Goal: Task Accomplishment & Management: Use online tool/utility

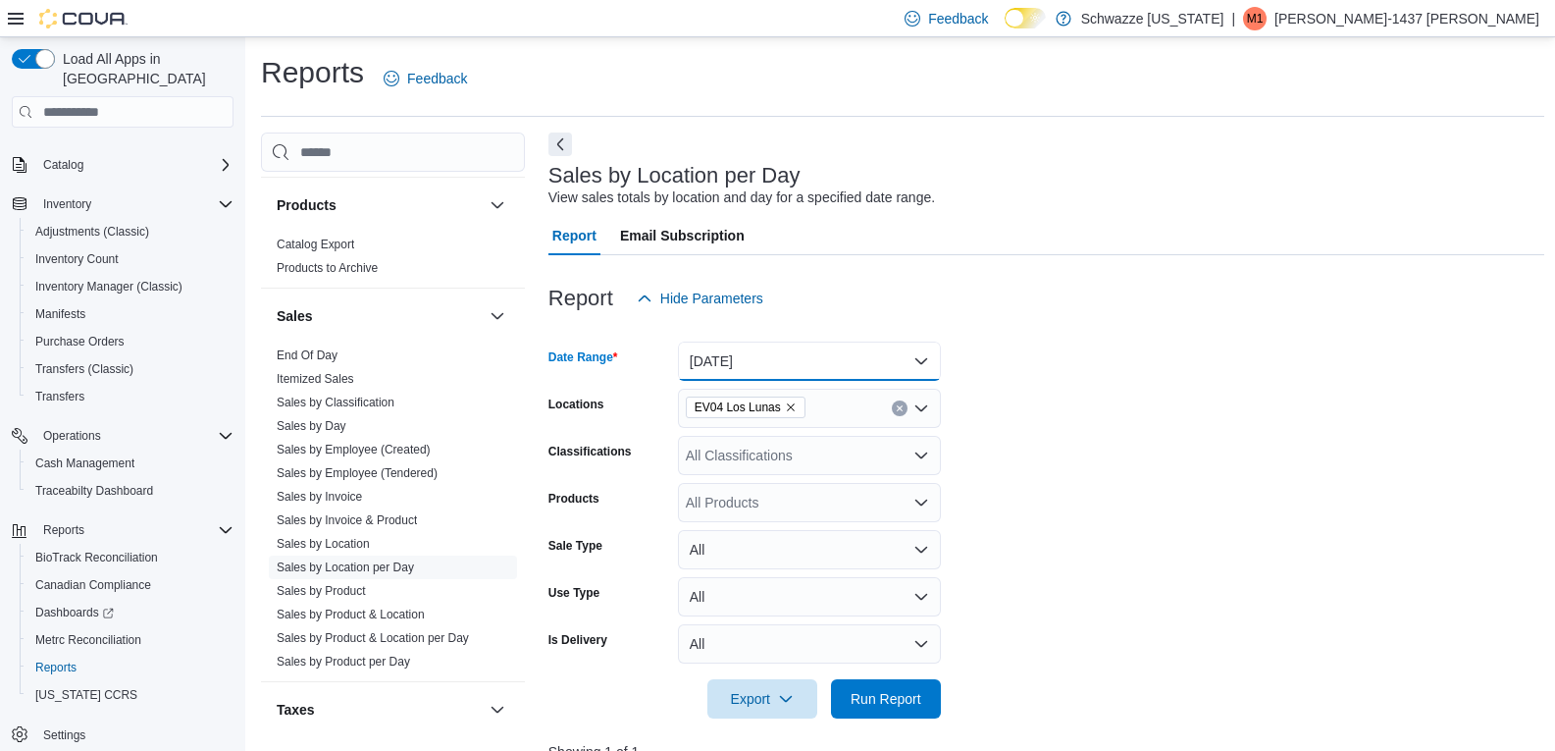
click at [828, 366] on button "Today" at bounding box center [809, 360] width 263 height 39
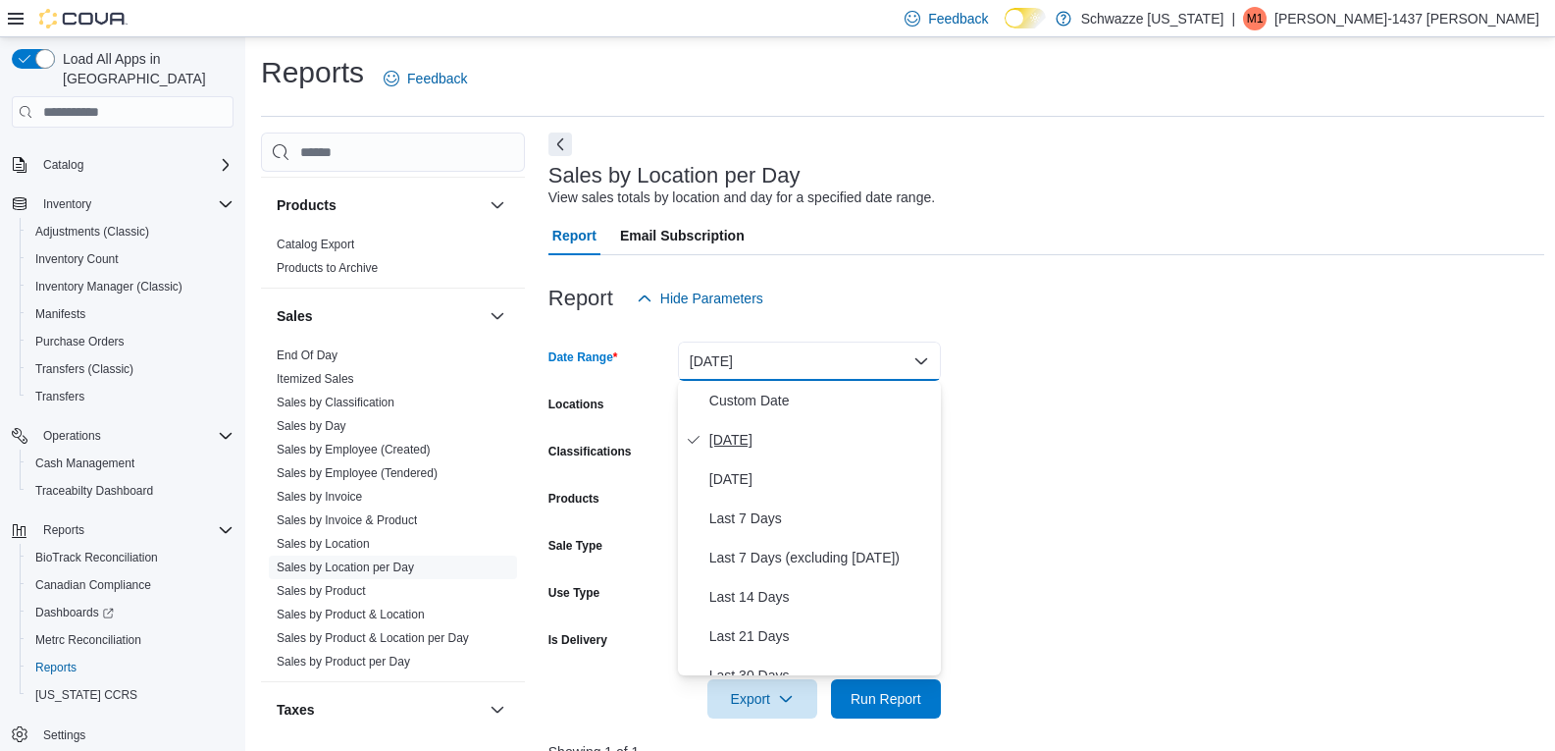
click at [772, 434] on span "Today" at bounding box center [821, 440] width 224 height 24
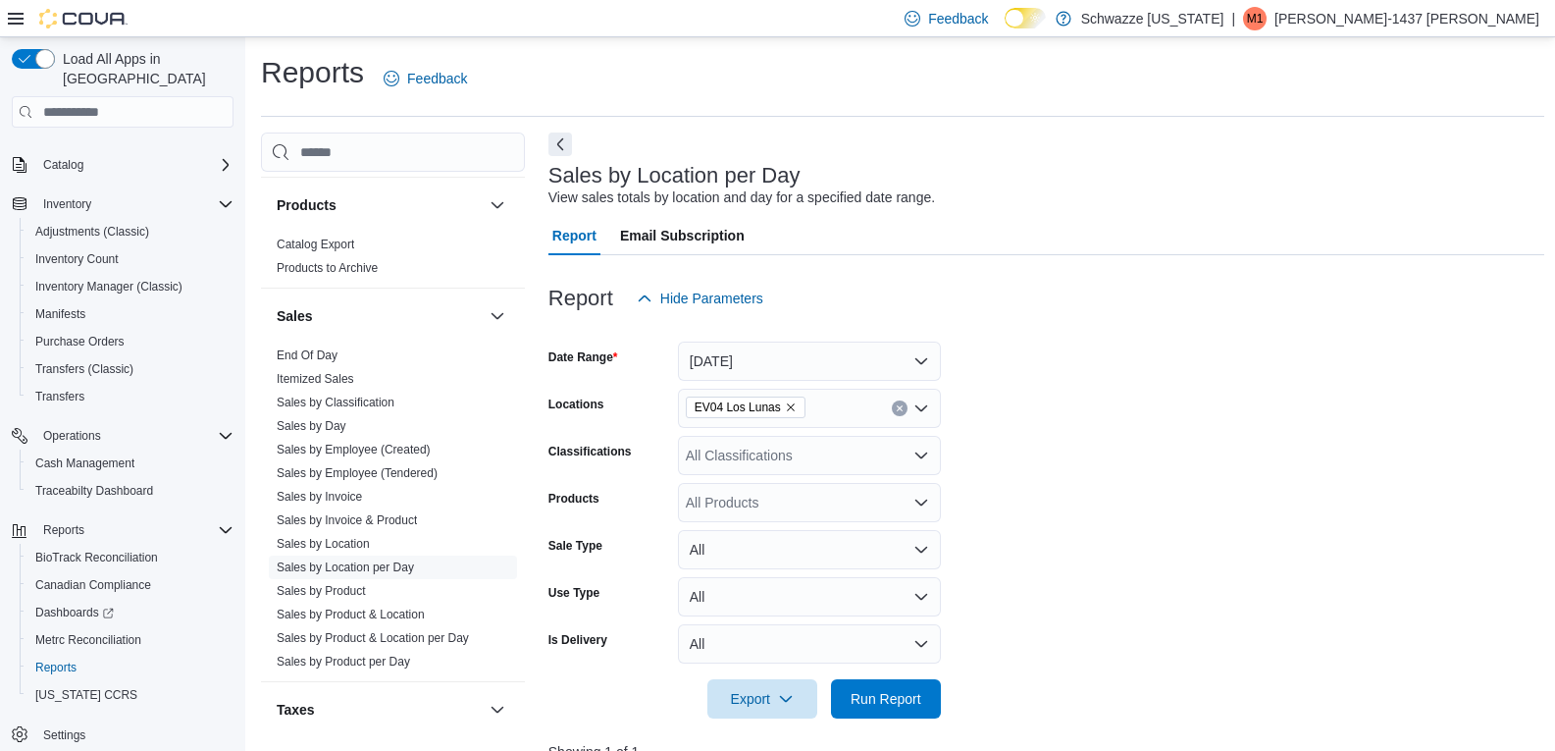
click at [1127, 388] on form "Date Range Today Locations EV04 Los Lunas Classifications All Classifications P…" at bounding box center [1047, 518] width 996 height 400
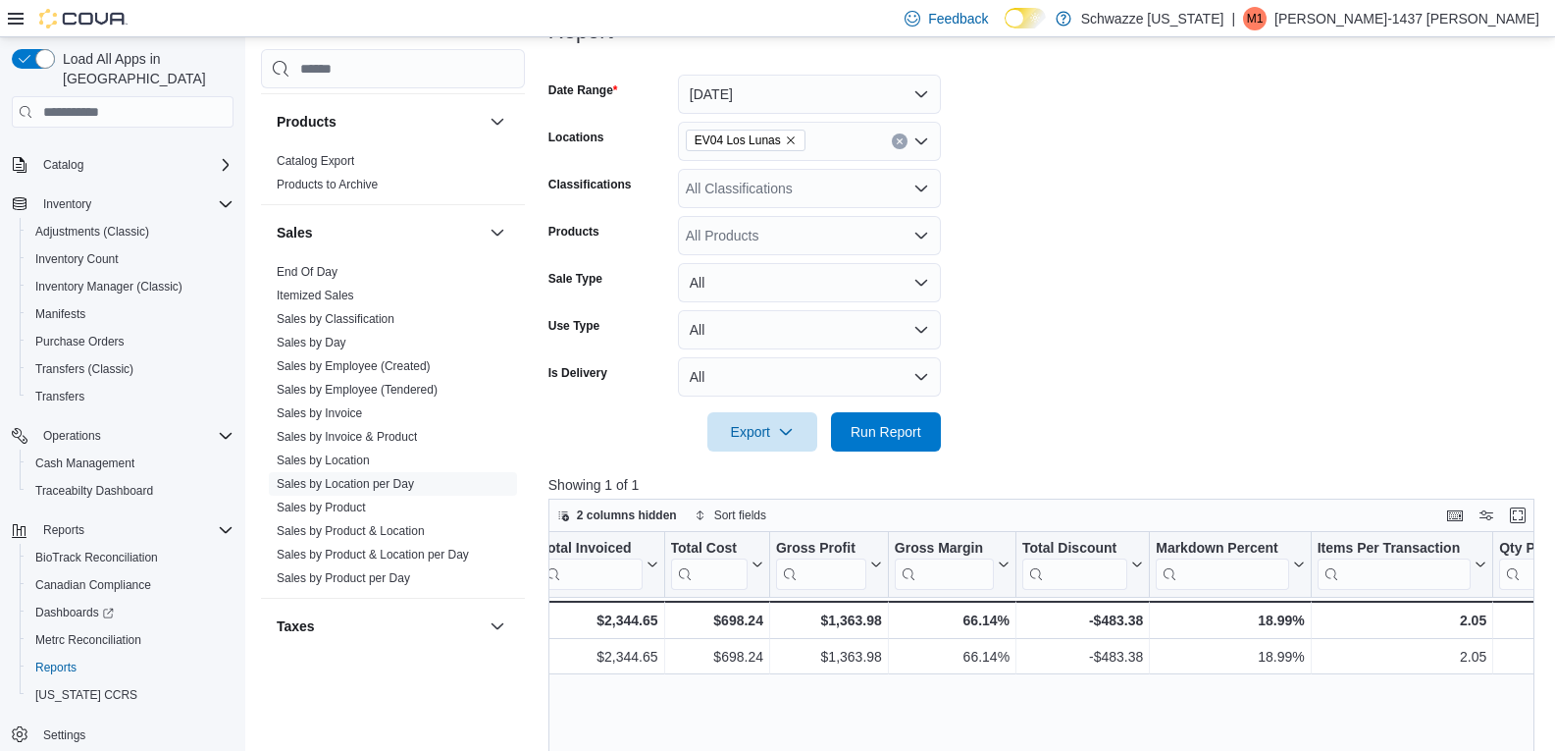
scroll to position [270, 0]
click at [903, 436] on span "Run Report" at bounding box center [886, 428] width 71 height 20
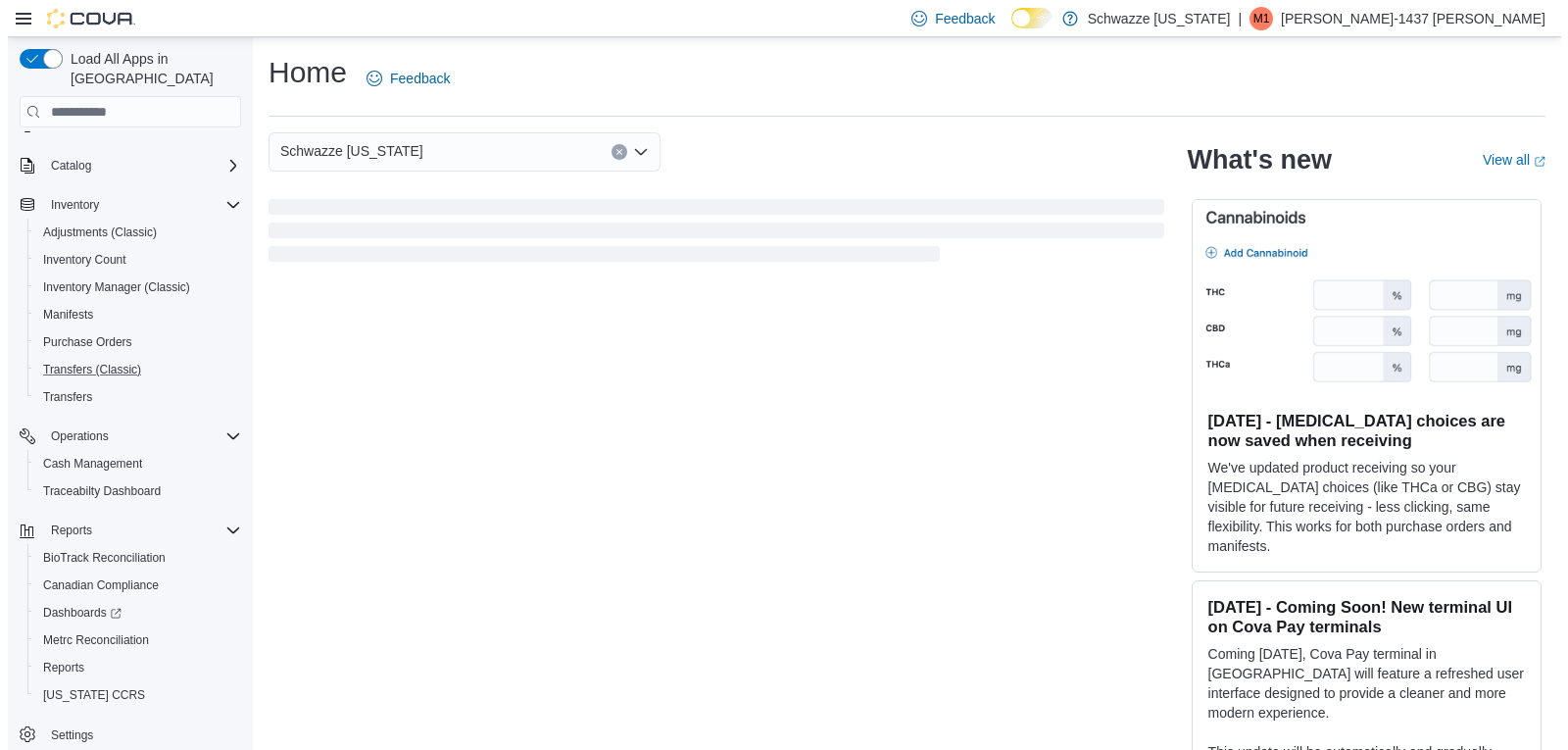
scroll to position [109, 0]
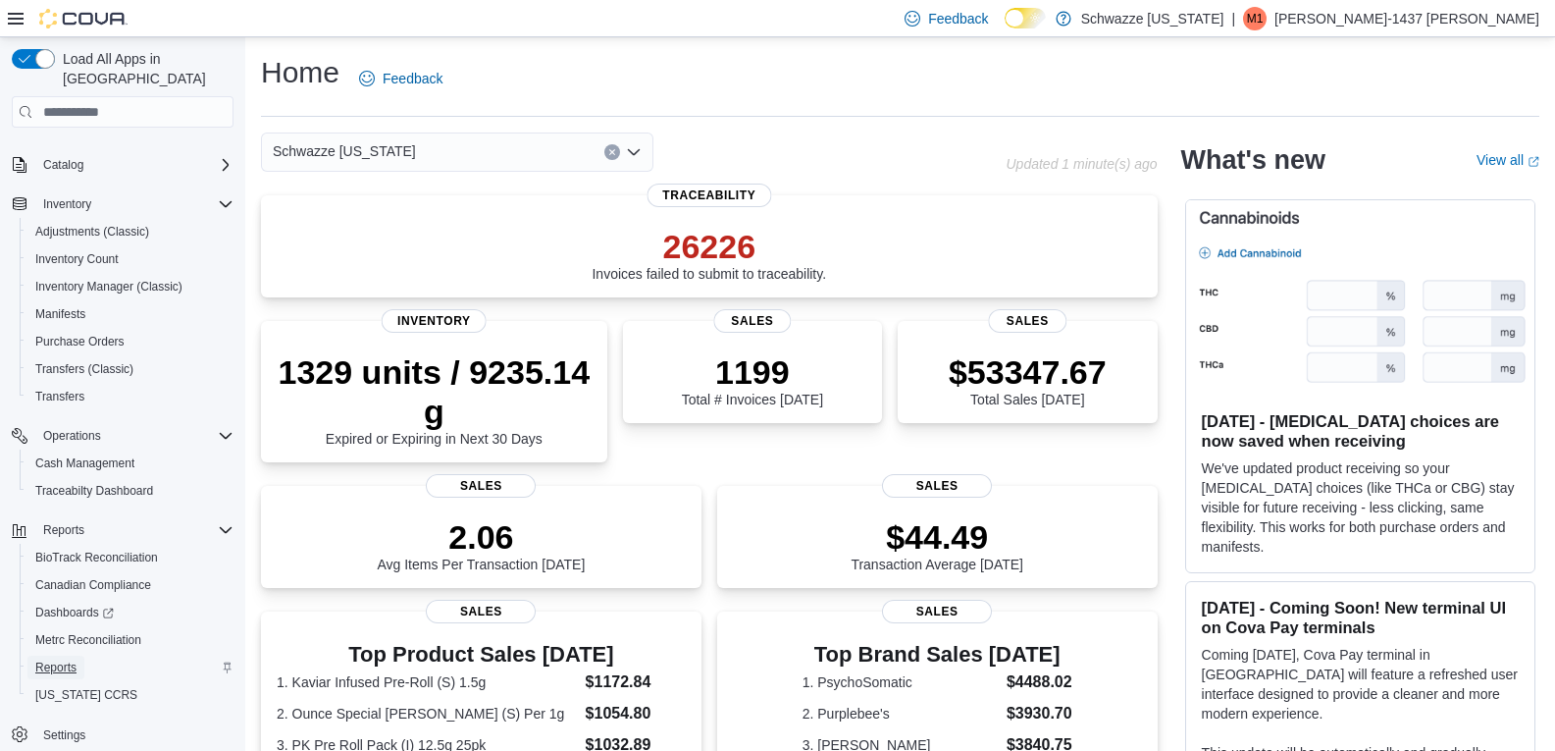
click at [79, 656] on link "Reports" at bounding box center [55, 668] width 57 height 24
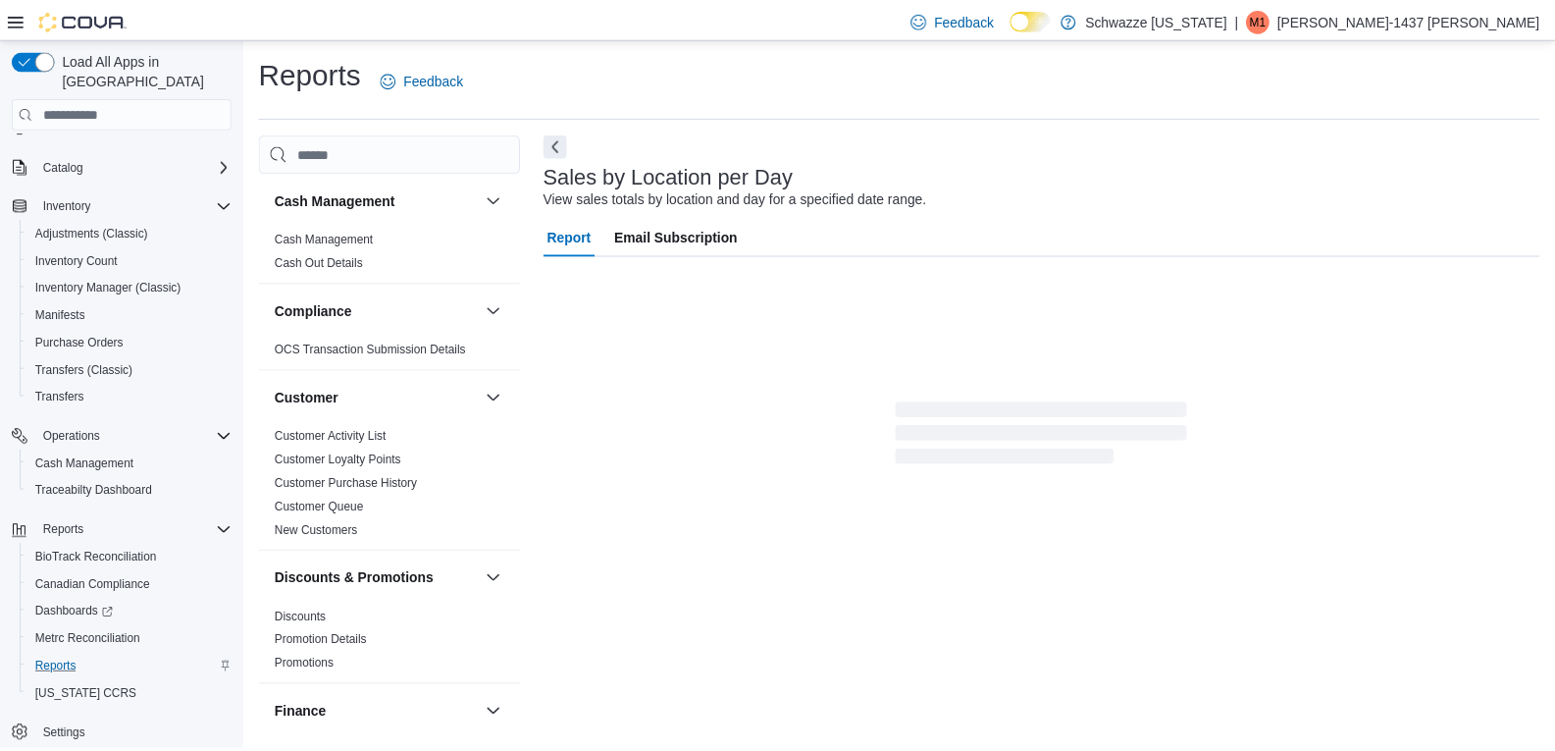
scroll to position [7, 0]
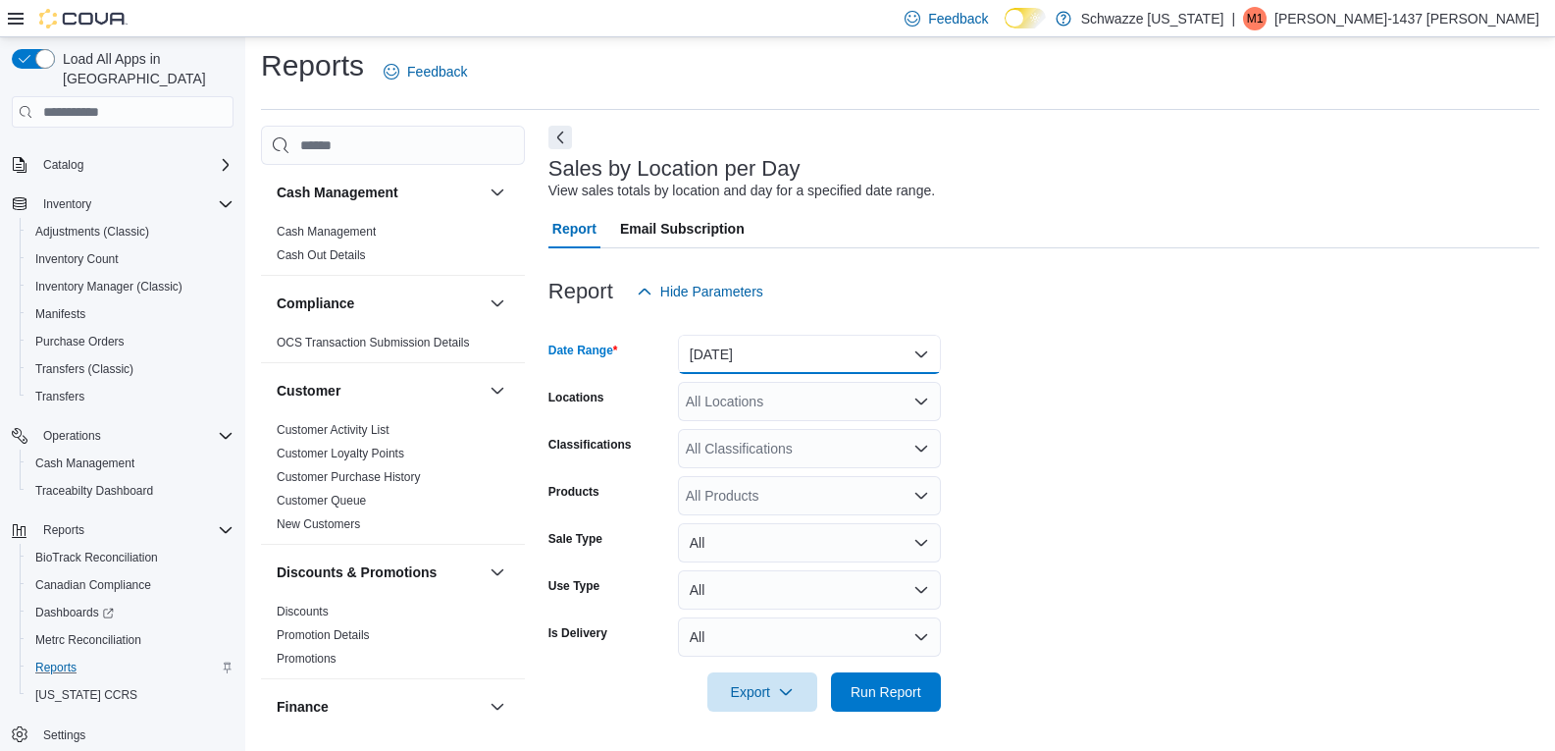
click at [758, 367] on button "Yesterday" at bounding box center [809, 354] width 263 height 39
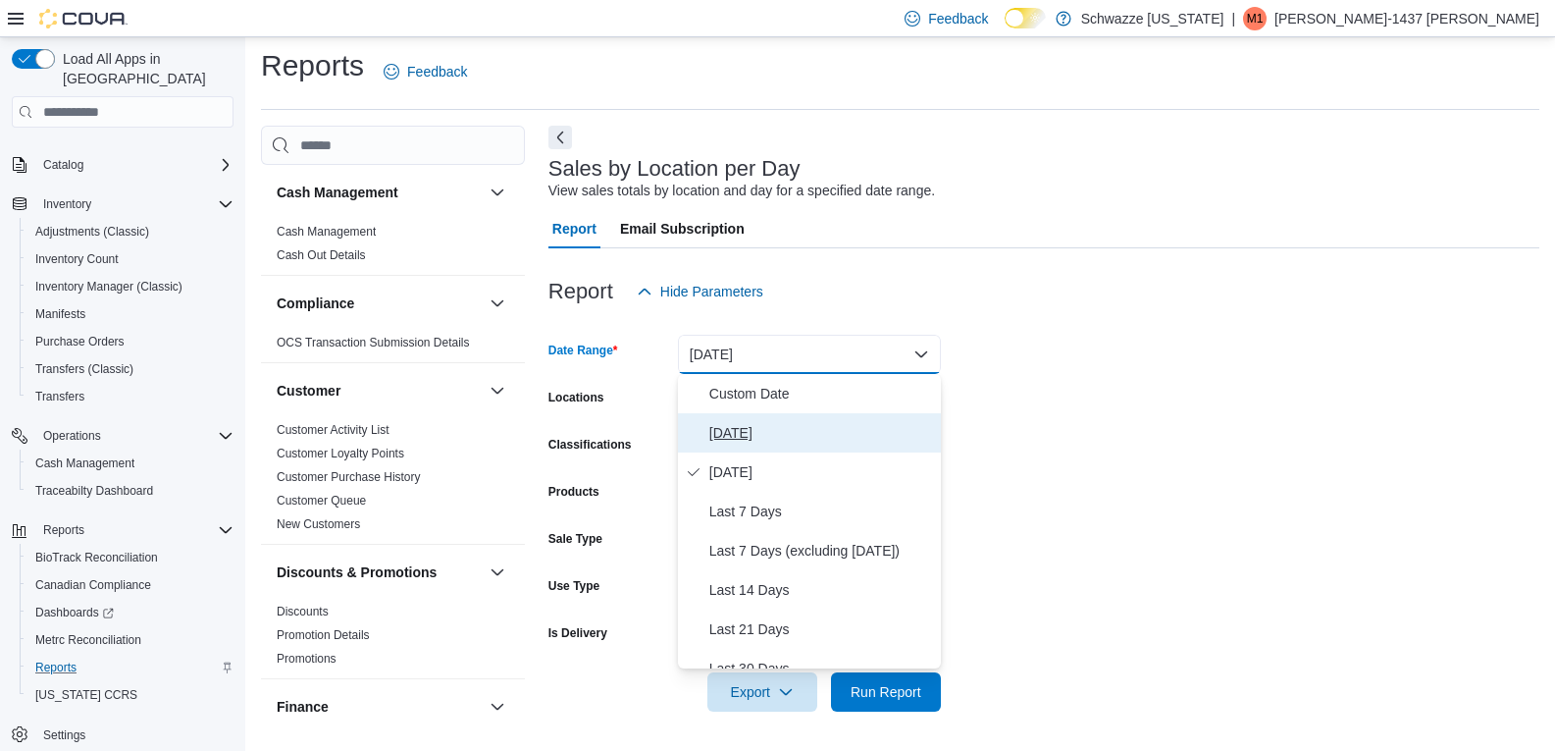
click at [801, 443] on span "Today" at bounding box center [821, 433] width 224 height 24
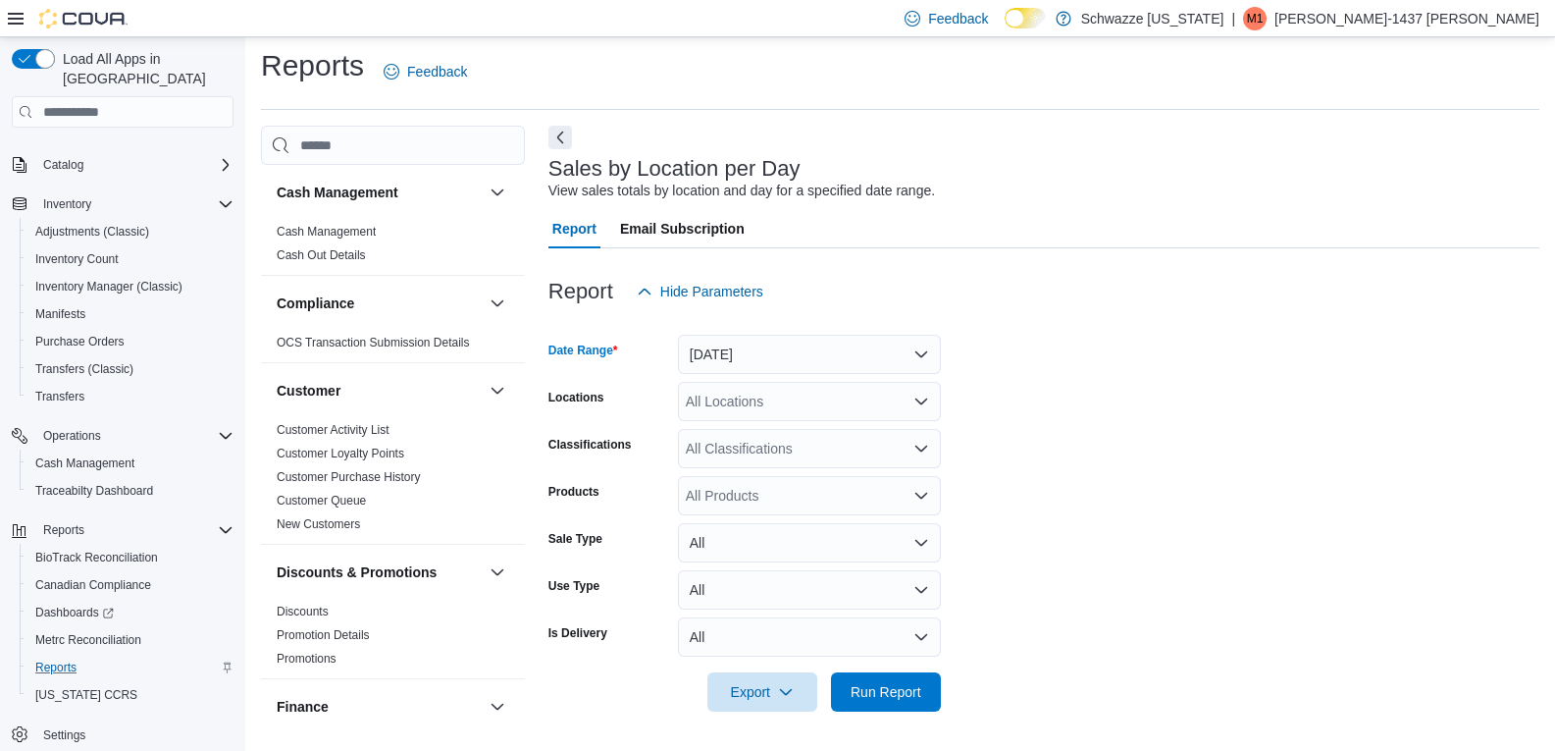
click at [1142, 416] on form "Date Range Today Locations All Locations Classifications All Classifications Pr…" at bounding box center [1044, 511] width 991 height 400
click at [766, 407] on div "All Locations" at bounding box center [809, 401] width 263 height 39
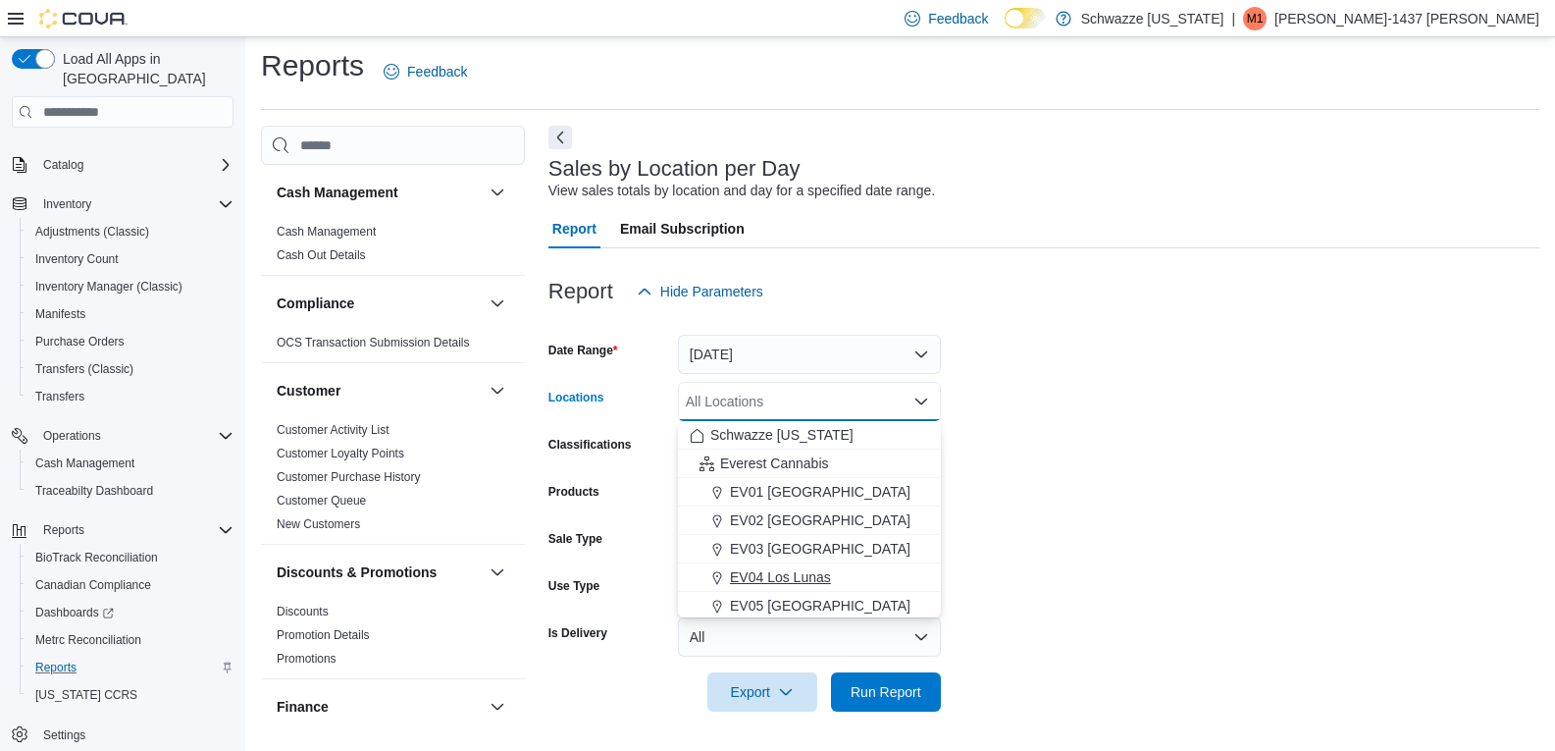
click at [795, 582] on span "EV04 Los Lunas" at bounding box center [780, 577] width 101 height 20
click at [1200, 480] on form "Date Range Today Locations EV04 Los Lunas Combo box. Selected. EV04 Los Lunas. …" at bounding box center [1044, 511] width 991 height 400
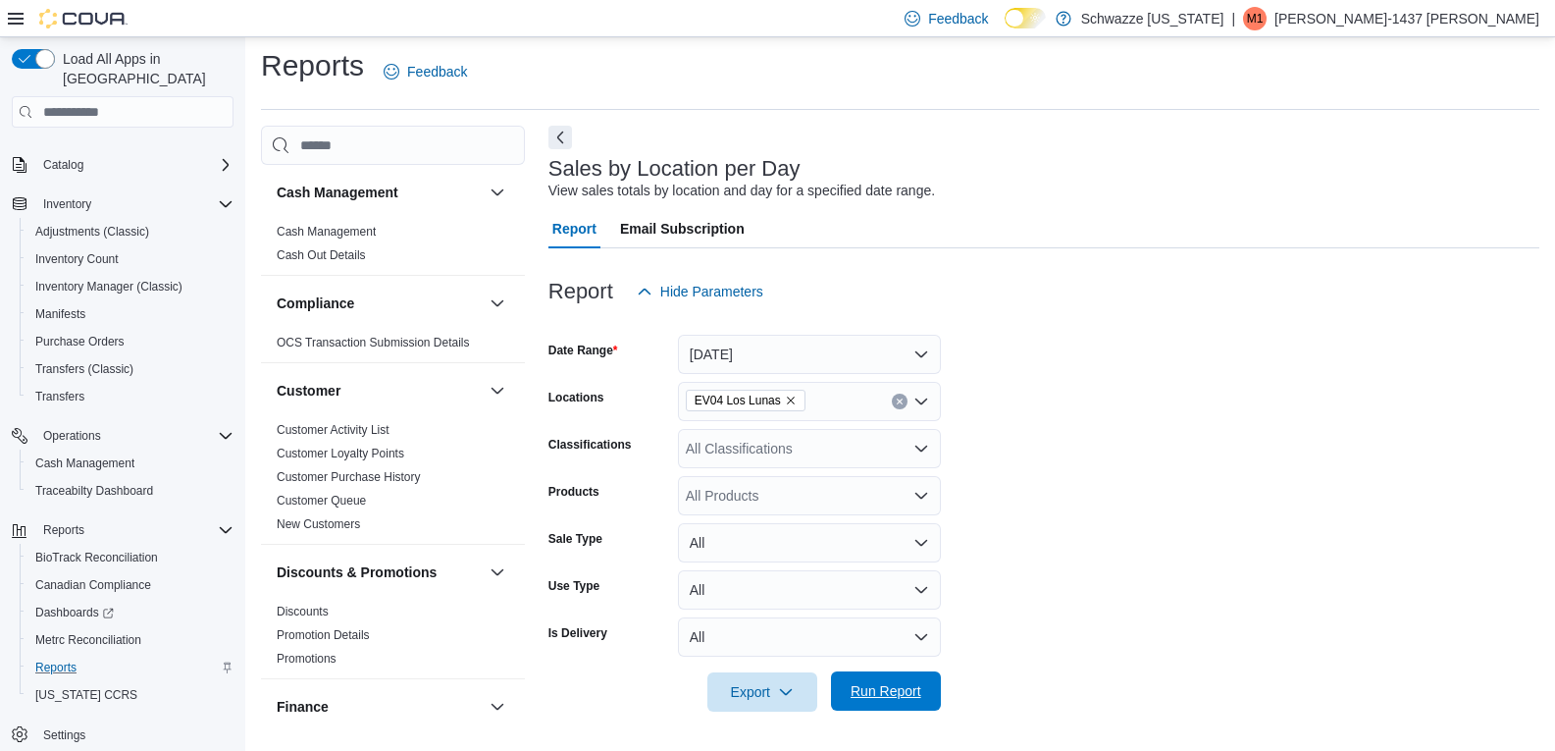
click at [890, 691] on span "Run Report" at bounding box center [886, 691] width 71 height 20
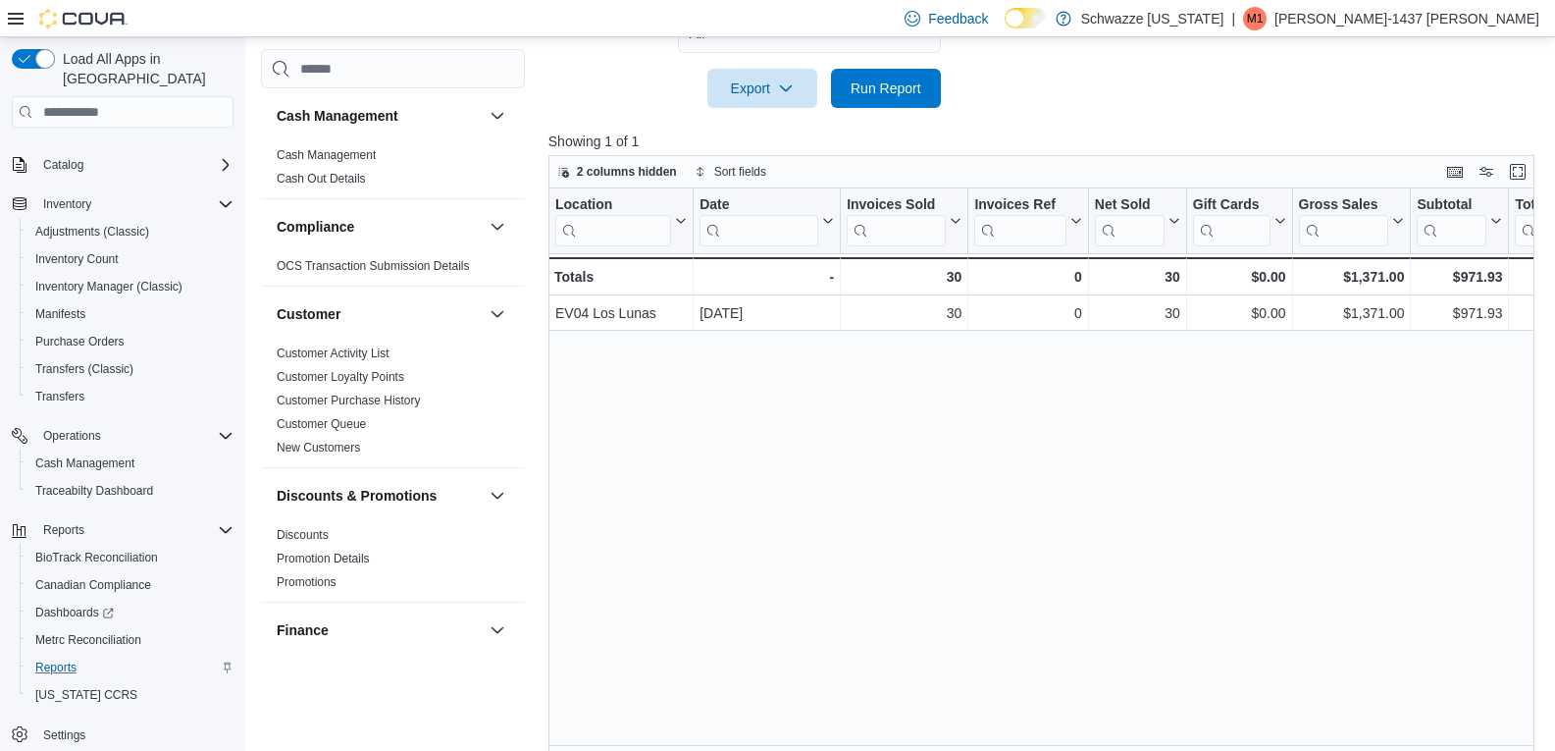
scroll to position [606, 0]
